Goal: Task Accomplishment & Management: Manage account settings

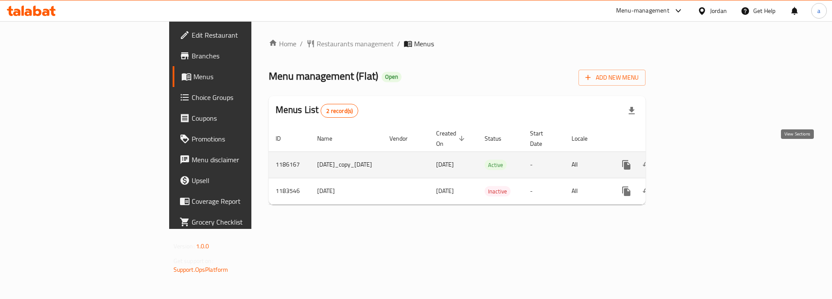
click at [694, 160] on icon "enhanced table" at bounding box center [689, 165] width 10 height 10
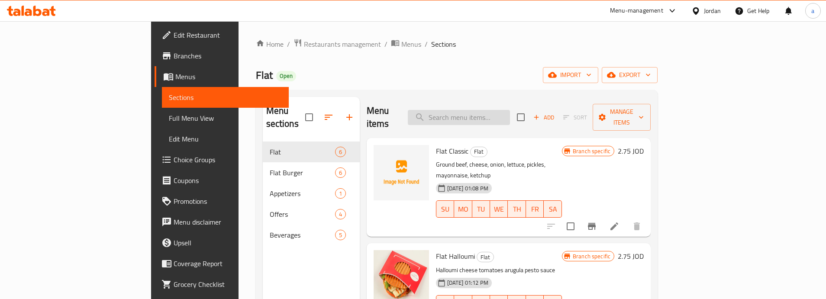
click at [505, 116] on input "search" at bounding box center [459, 117] width 102 height 15
paste input "Flat Classic"
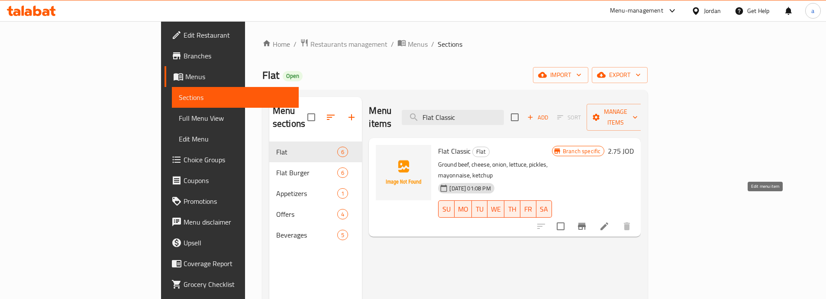
type input "Flat Classic"
click at [609, 221] on icon at bounding box center [604, 226] width 10 height 10
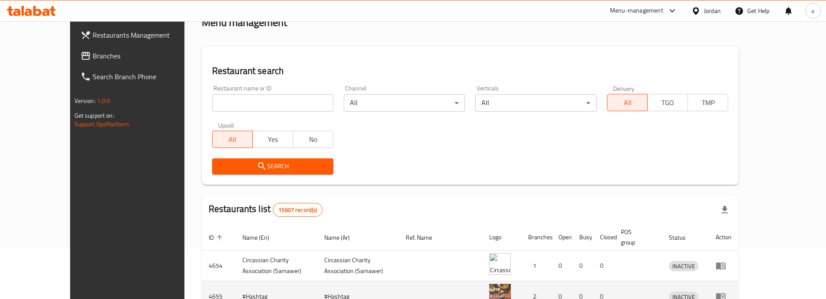
scroll to position [248, 0]
